Goal: Task Accomplishment & Management: Use online tool/utility

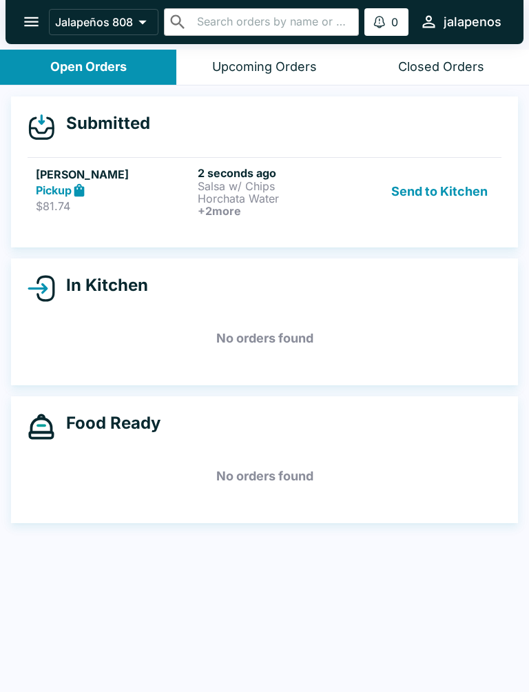
click at [178, 198] on div "[PERSON_NAME] Pickup $81.74" at bounding box center [114, 191] width 156 height 51
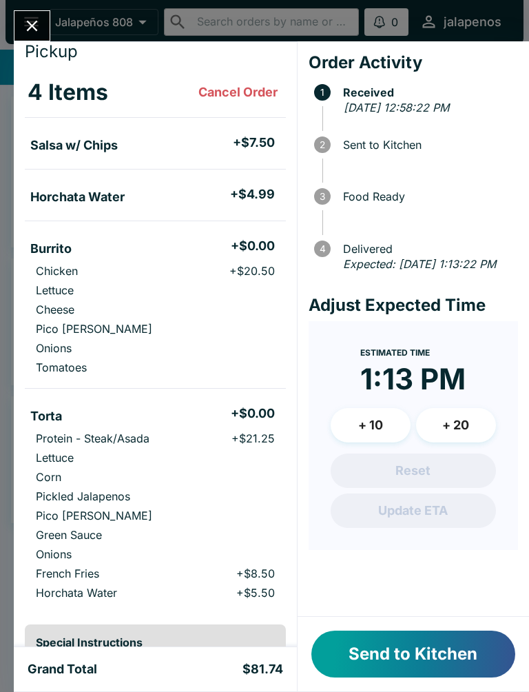
scroll to position [70, 0]
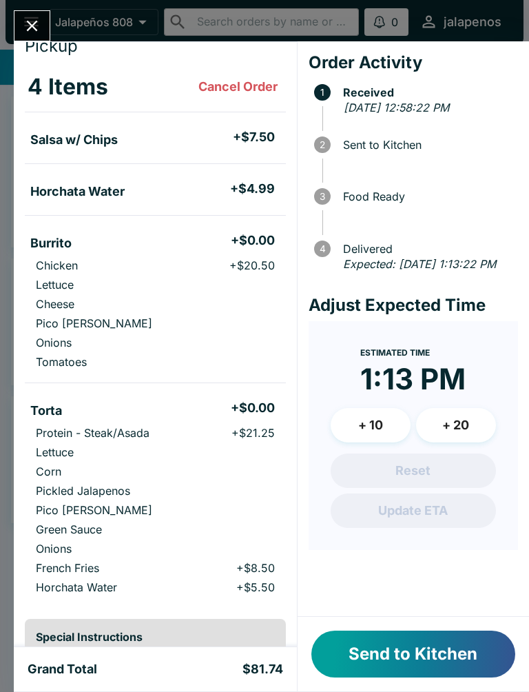
click at [401, 668] on button "Send to Kitchen" at bounding box center [414, 654] width 204 height 47
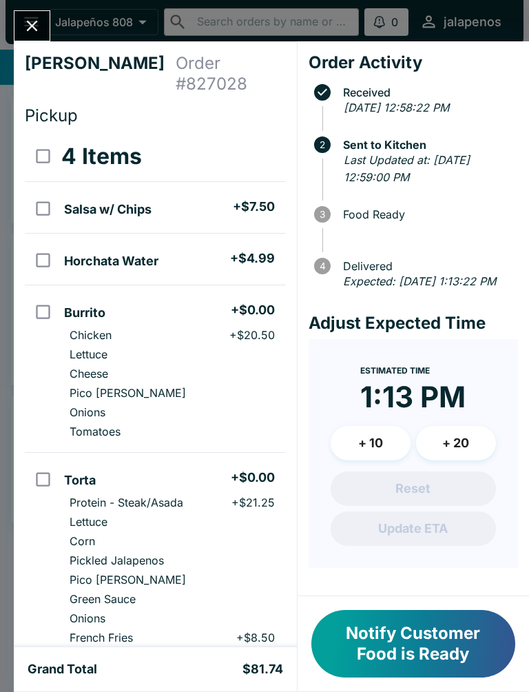
scroll to position [0, 0]
click at [46, 296] on input "orders table" at bounding box center [43, 311] width 31 height 31
checkbox input "true"
click at [43, 193] on input "orders table" at bounding box center [43, 208] width 31 height 31
checkbox input "true"
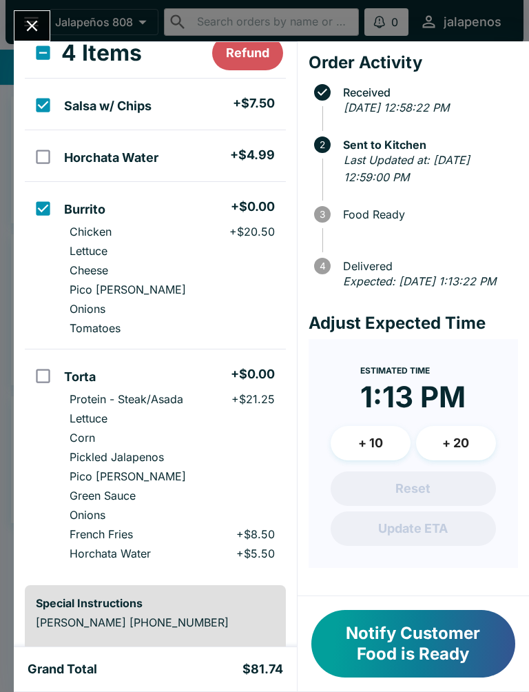
scroll to position [104, 0]
click at [44, 360] on input "orders table" at bounding box center [43, 375] width 31 height 31
checkbox input "true"
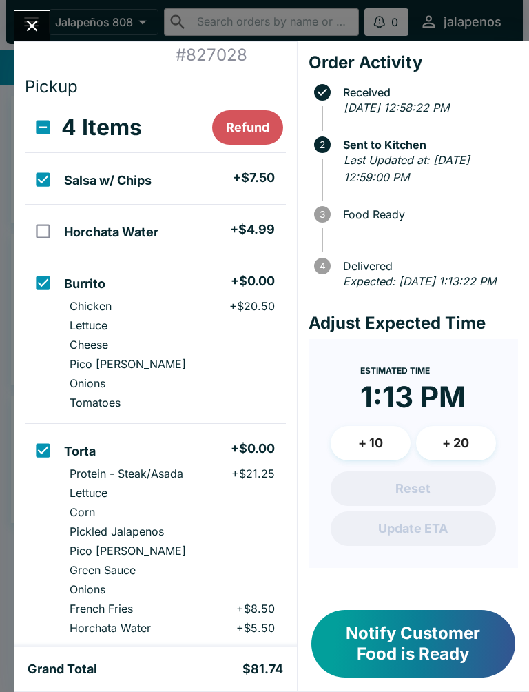
scroll to position [24, 0]
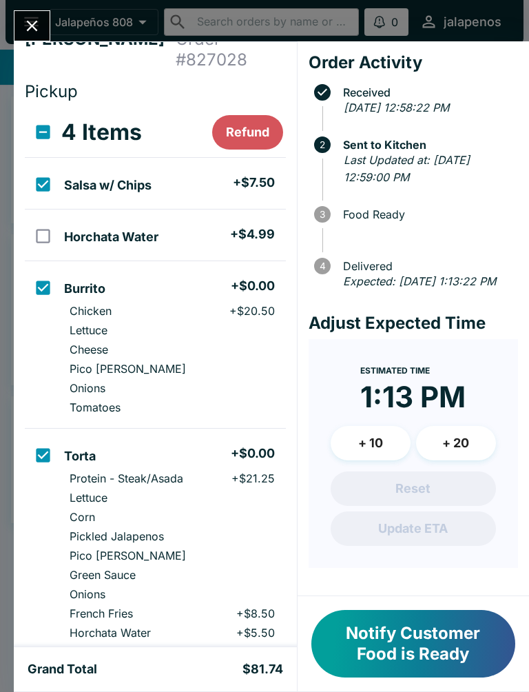
click at [48, 221] on input "orders table" at bounding box center [43, 236] width 31 height 31
checkbox input "true"
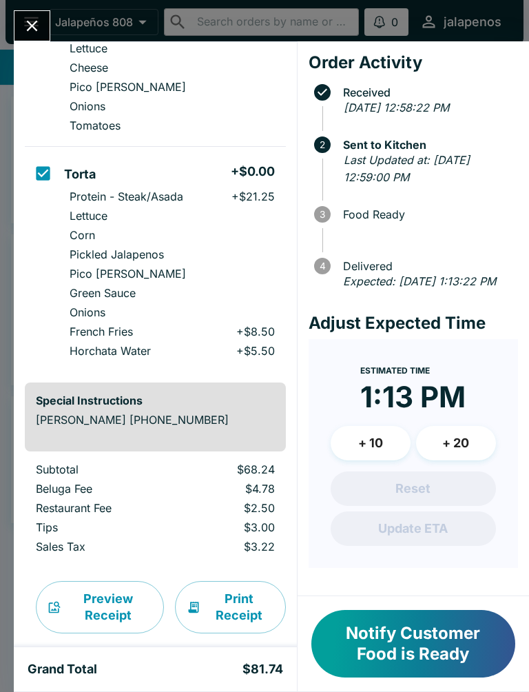
scroll to position [305, 0]
click at [422, 653] on button "Notify Customer Food is Ready" at bounding box center [414, 644] width 204 height 68
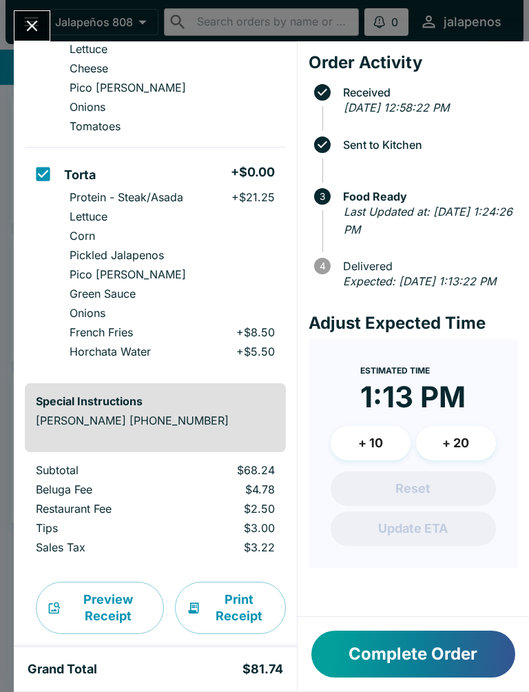
click at [394, 660] on button "Complete Order" at bounding box center [414, 654] width 204 height 47
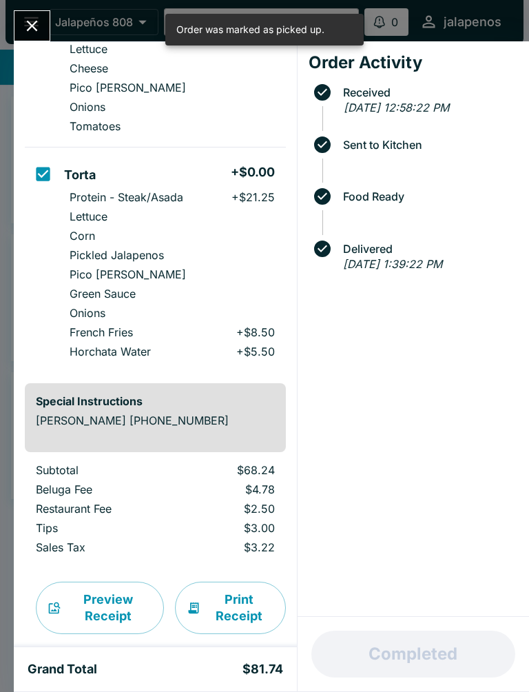
click at [32, 11] on button "Close" at bounding box center [31, 26] width 35 height 30
